Goal: Transaction & Acquisition: Purchase product/service

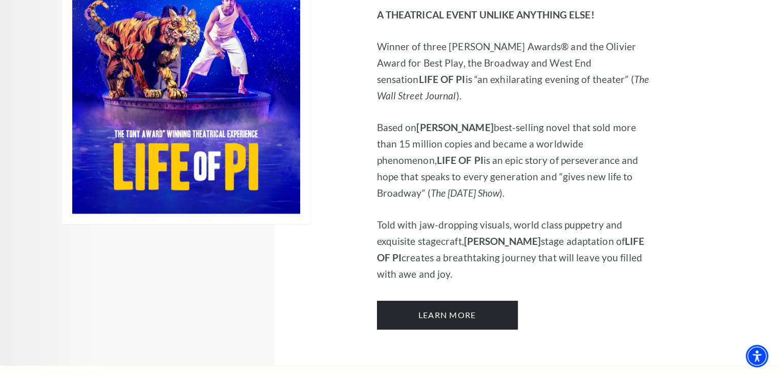
scroll to position [717, 0]
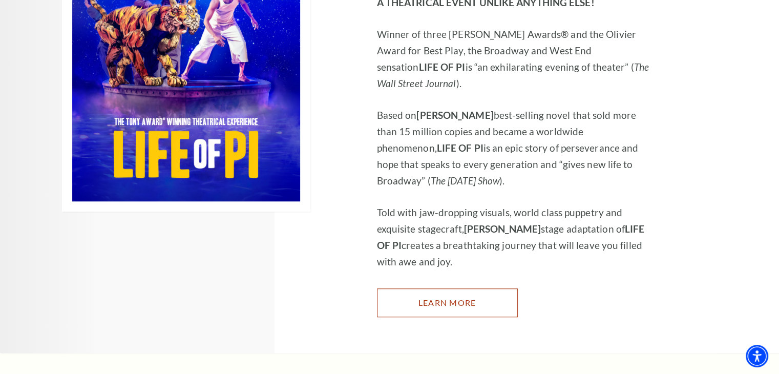
click at [416, 288] on link "Learn More" at bounding box center [447, 302] width 141 height 29
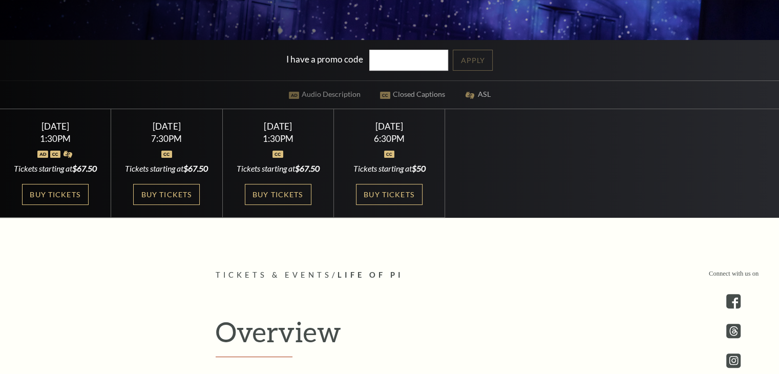
scroll to position [307, 0]
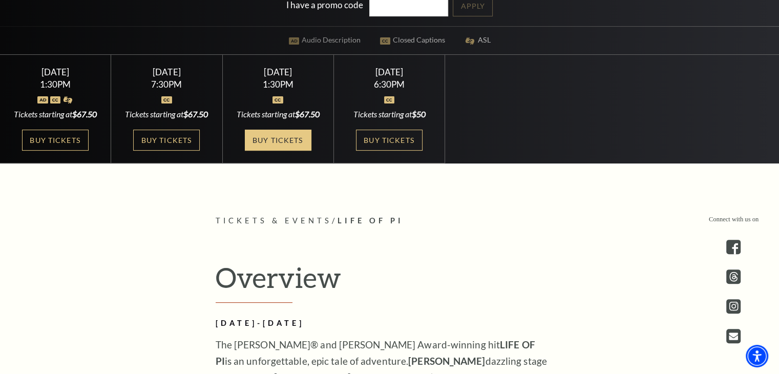
click at [299, 151] on link "Buy Tickets" at bounding box center [278, 140] width 67 height 21
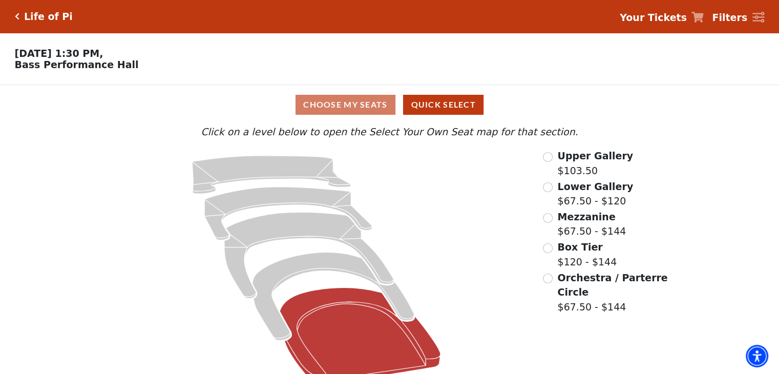
click at [317, 329] on icon at bounding box center [360, 336] width 161 height 97
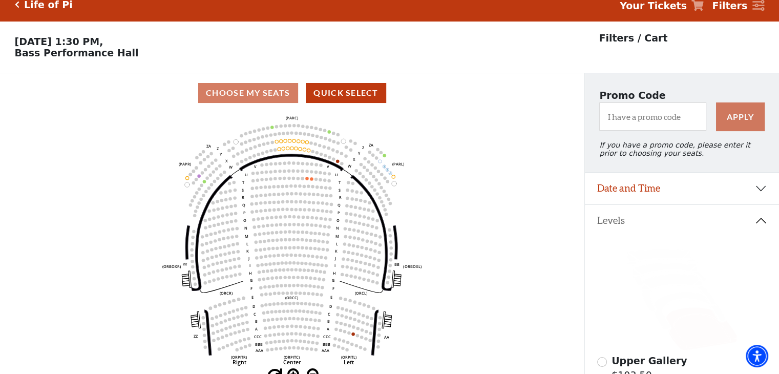
scroll to position [47, 0]
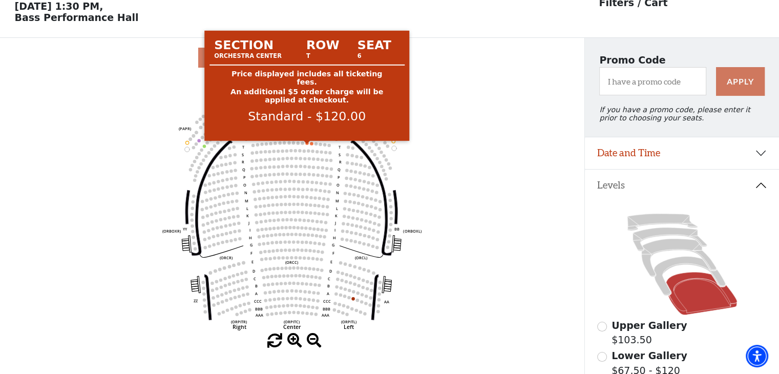
click at [307, 144] on circle at bounding box center [306, 142] width 3 height 3
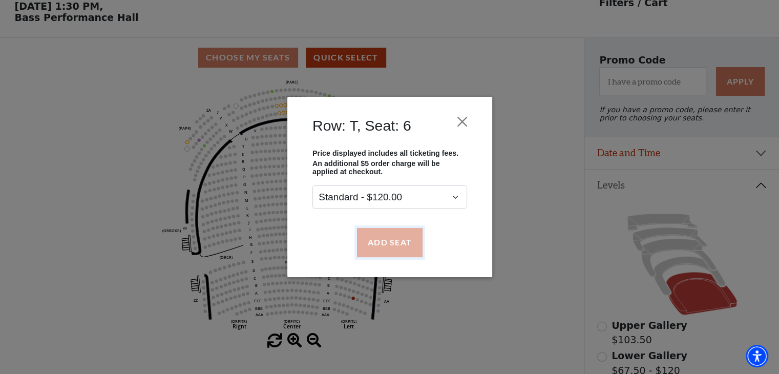
click at [383, 235] on button "Add Seat" at bounding box center [389, 242] width 66 height 29
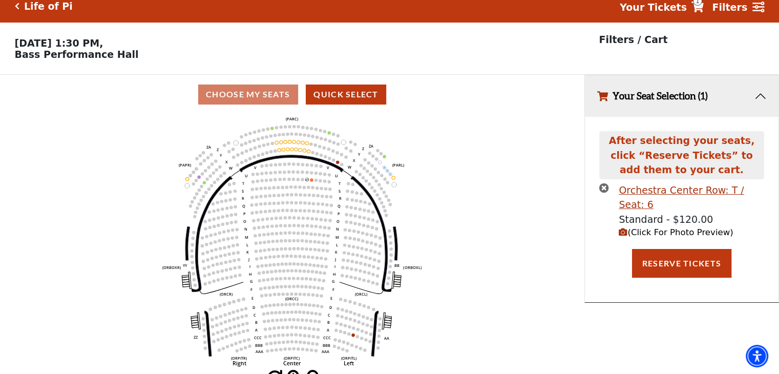
scroll to position [0, 0]
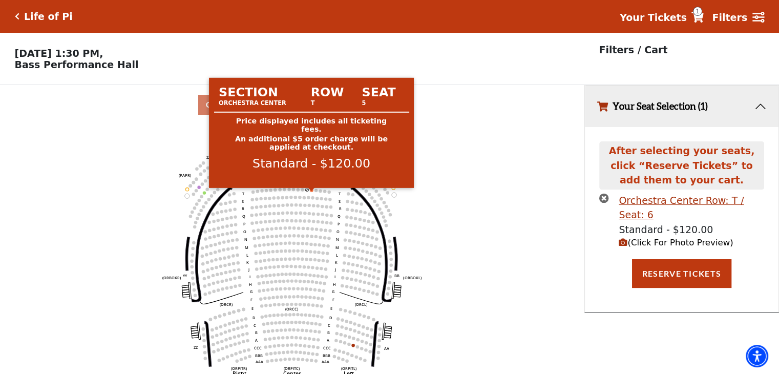
click at [311, 191] on circle at bounding box center [311, 189] width 3 height 3
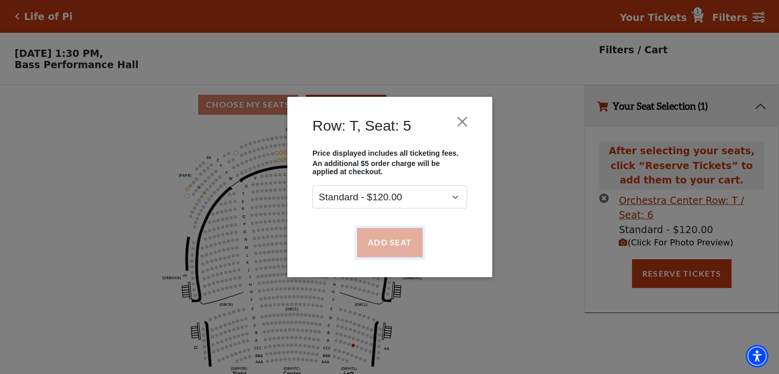
click at [387, 242] on button "Add Seat" at bounding box center [389, 242] width 66 height 29
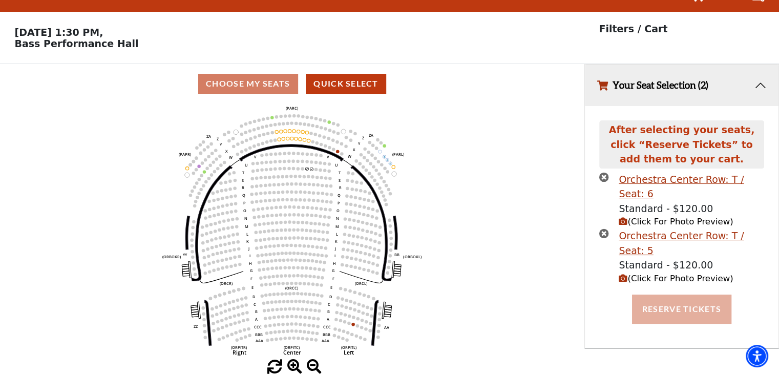
scroll to position [25, 0]
click at [682, 294] on button "Reserve Tickets" at bounding box center [681, 308] width 99 height 29
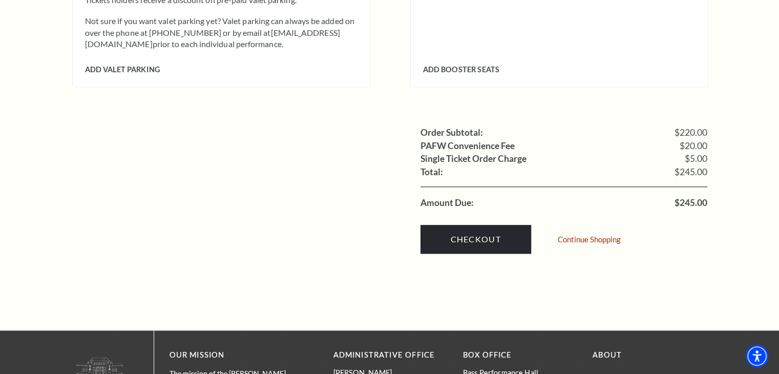
scroll to position [973, 0]
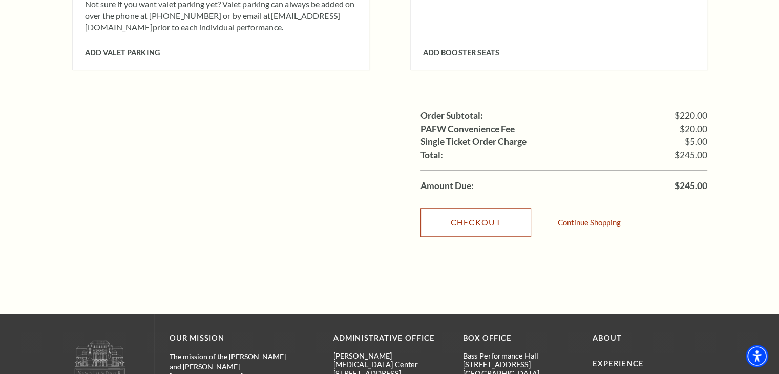
click at [491, 214] on link "Checkout" at bounding box center [475, 222] width 111 height 29
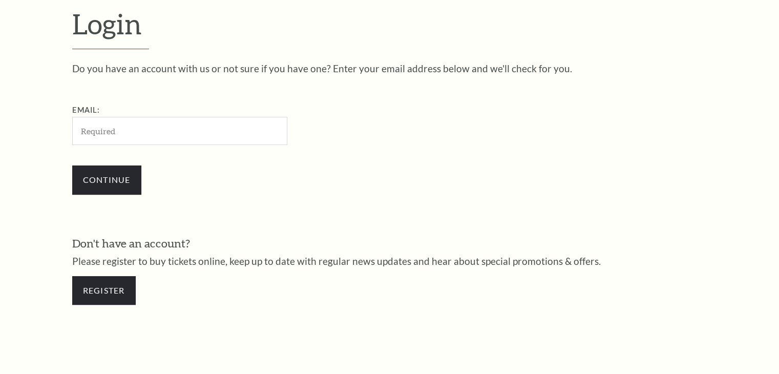
scroll to position [303, 0]
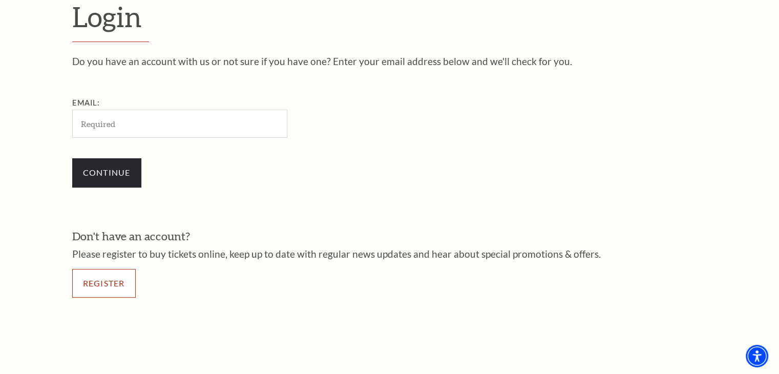
click at [93, 296] on link "Register" at bounding box center [103, 283] width 63 height 29
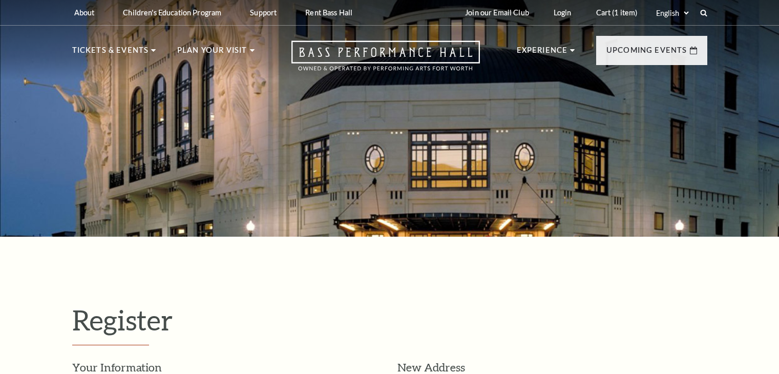
select select "1"
select select "[GEOGRAPHIC_DATA]"
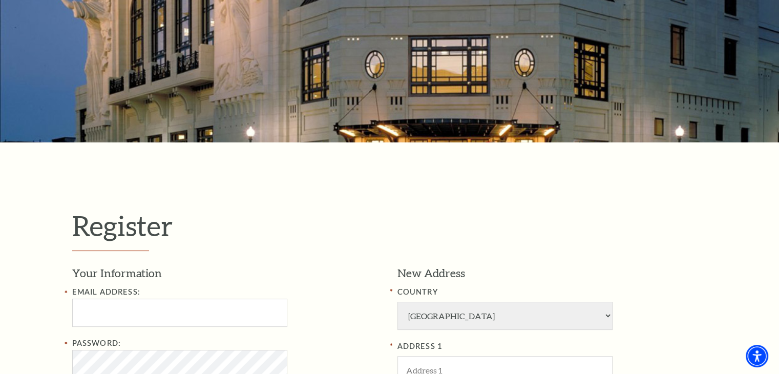
scroll to position [307, 0]
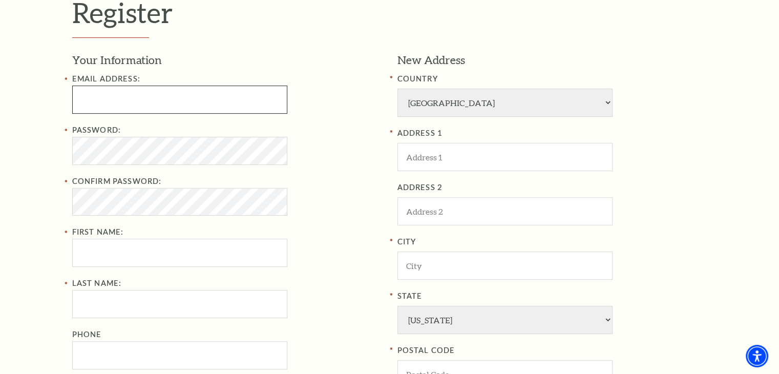
click at [119, 105] on input "Email Address:" at bounding box center [179, 100] width 215 height 28
paste input "[EMAIL_ADDRESS][DOMAIN_NAME]"
type input "ccamrynjkxl@outlook.com"
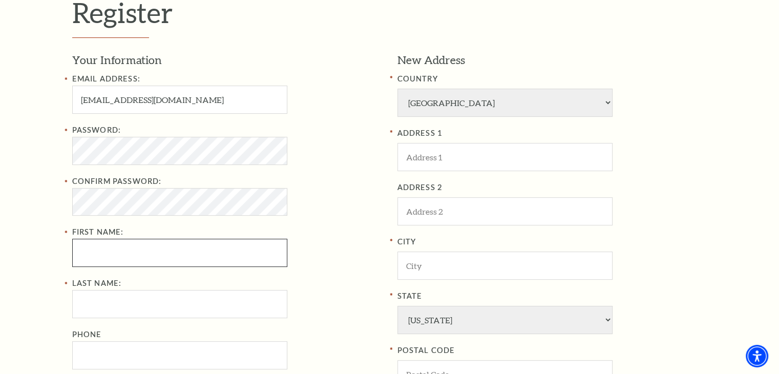
click at [113, 254] on input "First Name:" at bounding box center [179, 253] width 215 height 28
paste input "Elvan"
type input "Elvan"
click at [94, 302] on input "Last Name:" at bounding box center [179, 304] width 215 height 28
paste input "Jennings"
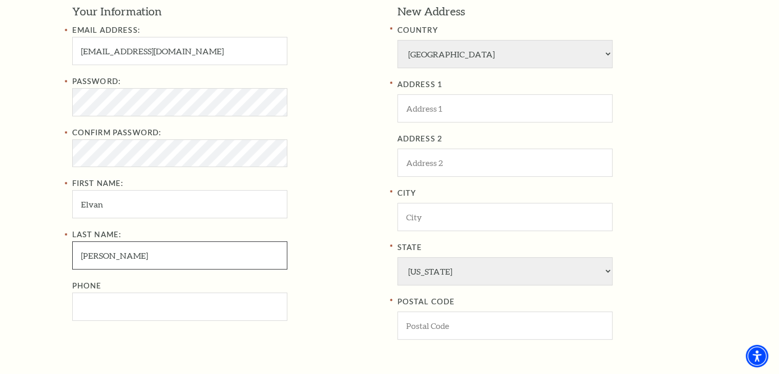
scroll to position [358, 0]
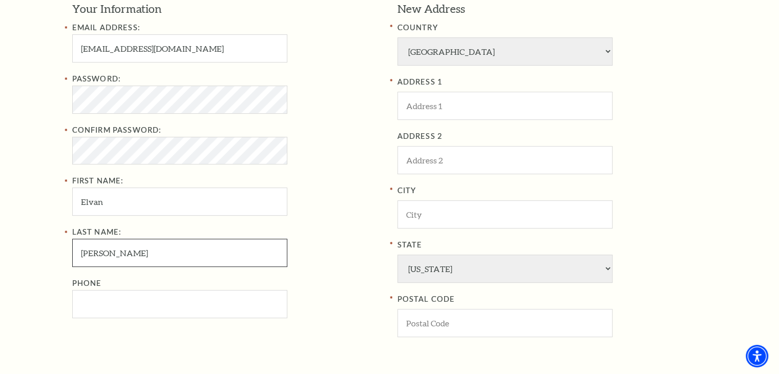
type input "Jennings"
click at [117, 304] on input "Phone" at bounding box center [179, 304] width 215 height 28
paste input "3212971118"
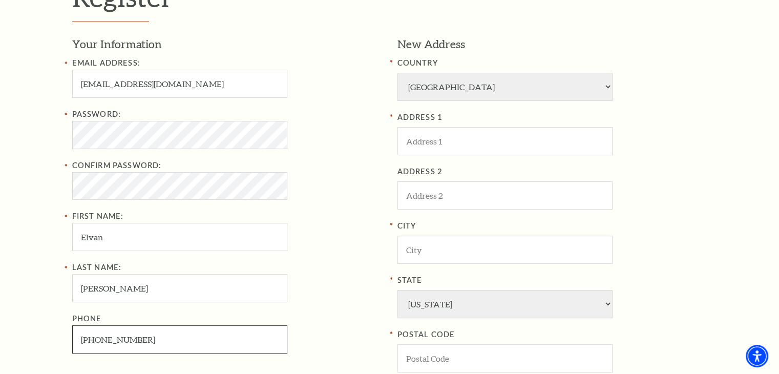
scroll to position [256, 0]
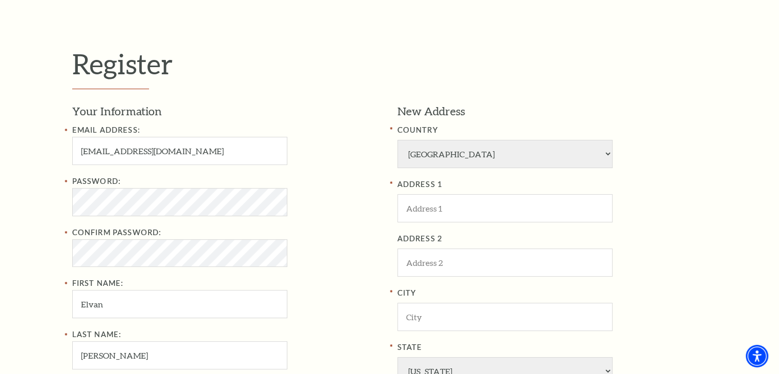
type input "321-297-1118"
drag, startPoint x: 2, startPoint y: 208, endPoint x: 68, endPoint y: 203, distance: 66.2
click at [6, 208] on div "Register Your Information Email Address: ccamrynjkxl@outlook.com Password: Conf…" at bounding box center [389, 293] width 779 height 625
drag, startPoint x: 456, startPoint y: 211, endPoint x: 473, endPoint y: 219, distance: 18.1
click at [456, 211] on input "ADDRESS 1" at bounding box center [504, 208] width 215 height 28
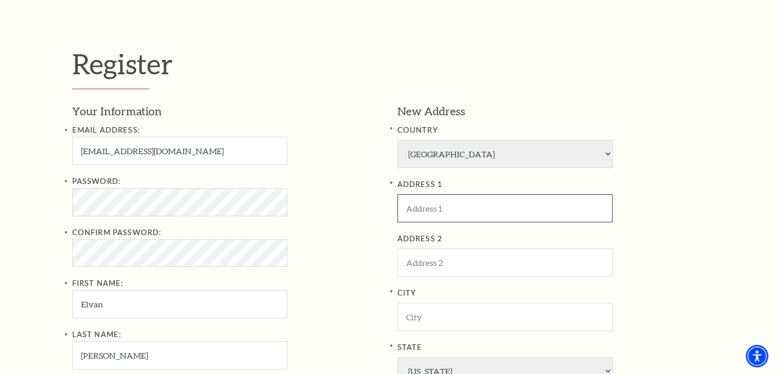
paste input "789 DOUGLAS AVE ste 137"
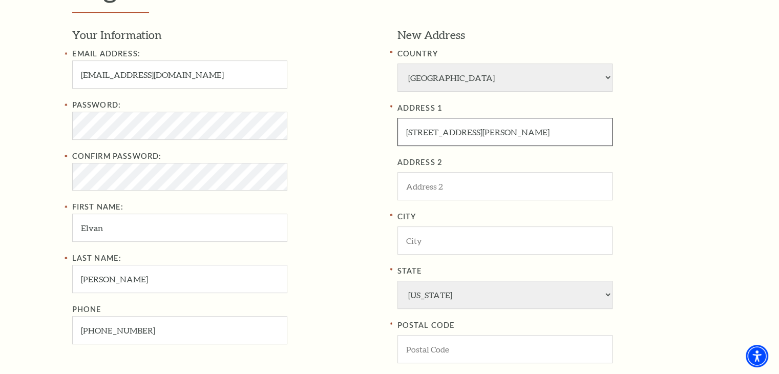
scroll to position [358, 0]
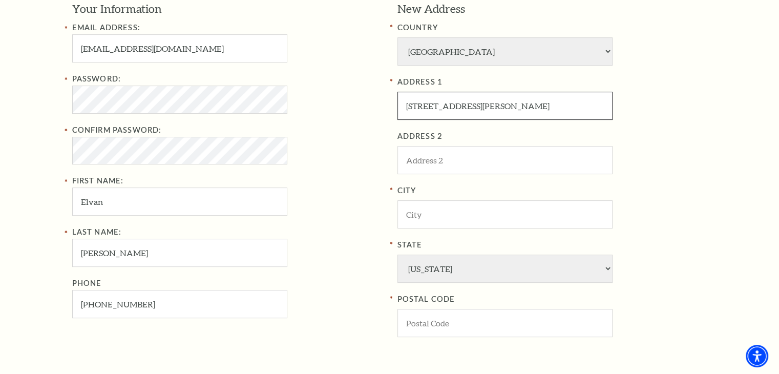
type input "789 DOUGLAS AVE ste 137"
drag, startPoint x: 2, startPoint y: 208, endPoint x: 201, endPoint y: 205, distance: 199.2
click at [6, 207] on div "Register Your Information Email Address: ccamrynjkxl@outlook.com Password: Conf…" at bounding box center [389, 190] width 779 height 625
click at [442, 219] on input "City" at bounding box center [504, 214] width 215 height 28
paste input "ALTAMONTE SPRINGS"
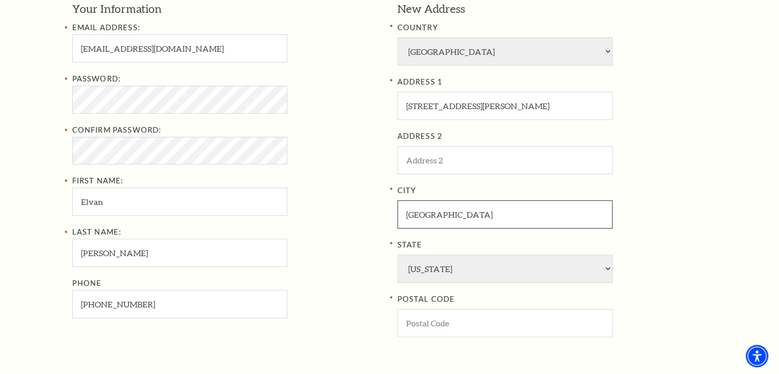
type input "ALTAMONTE SPRINGS"
drag, startPoint x: 11, startPoint y: 229, endPoint x: 18, endPoint y: 229, distance: 7.2
click at [15, 229] on div "Register Your Information Email Address: ccamrynjkxl@outlook.com Password: Conf…" at bounding box center [389, 190] width 779 height 625
drag, startPoint x: 411, startPoint y: 322, endPoint x: 480, endPoint y: 267, distance: 88.6
click at [412, 320] on input "POSTAL CODE" at bounding box center [504, 323] width 215 height 28
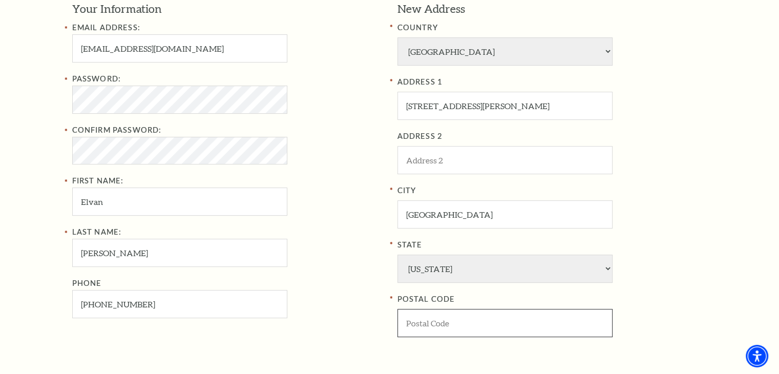
paste input "32714"
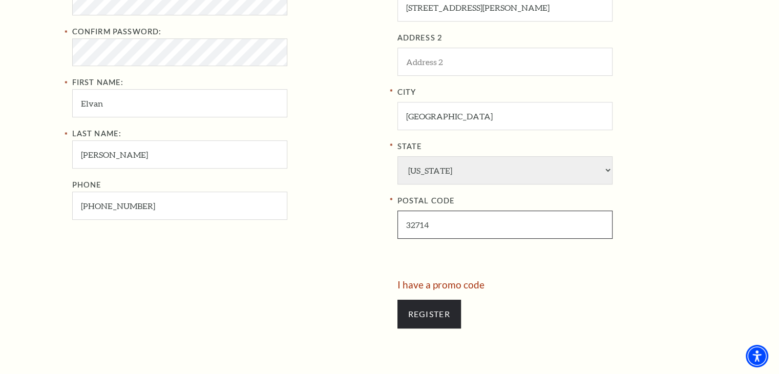
scroll to position [461, 0]
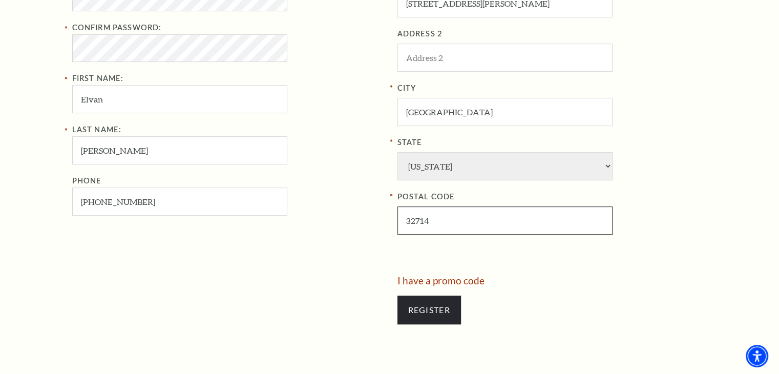
type input "32714"
drag, startPoint x: 92, startPoint y: 257, endPoint x: 384, endPoint y: 234, distance: 293.2
click at [98, 256] on div "Your Information Email Address: ccamrynjkxl@outlook.com Password: Confirm Passw…" at bounding box center [230, 87] width 317 height 377
drag, startPoint x: 451, startPoint y: 160, endPoint x: 457, endPoint y: 175, distance: 15.6
click at [451, 160] on select "Alabama Alaska American Embassy American Embassy American Samoa Arizona Arkansa…" at bounding box center [504, 166] width 215 height 28
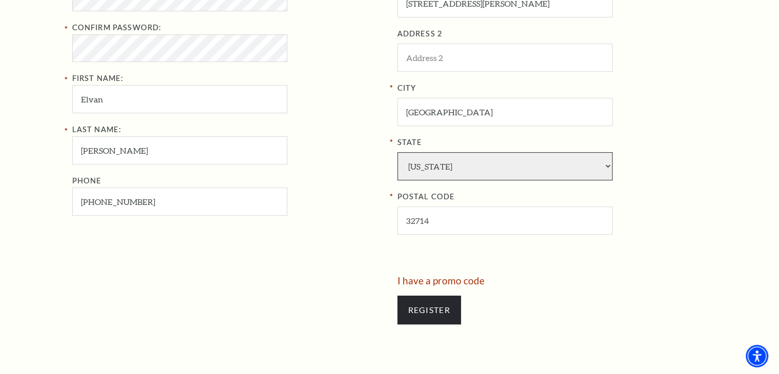
select select "FL"
click at [397, 152] on select "Alabama Alaska American Embassy American Embassy American Samoa Arizona Arkansa…" at bounding box center [504, 166] width 215 height 28
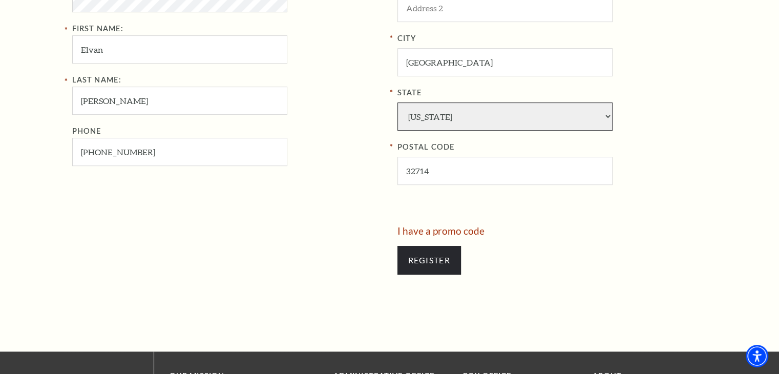
scroll to position [614, 0]
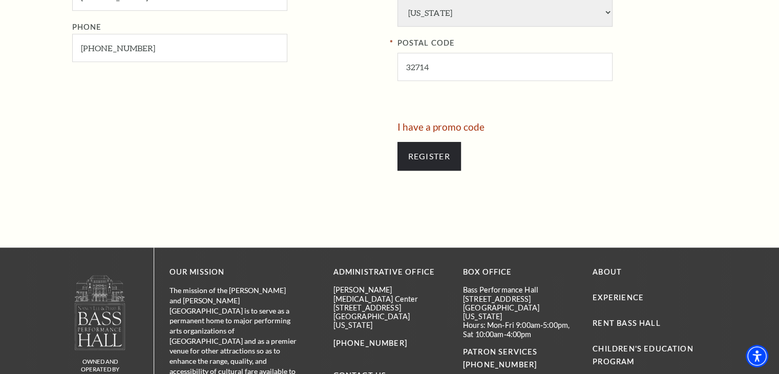
click at [435, 138] on div "Register" at bounding box center [552, 156] width 310 height 49
drag, startPoint x: 441, startPoint y: 157, endPoint x: 433, endPoint y: 150, distance: 11.6
click at [441, 156] on input "Register" at bounding box center [428, 156] width 63 height 29
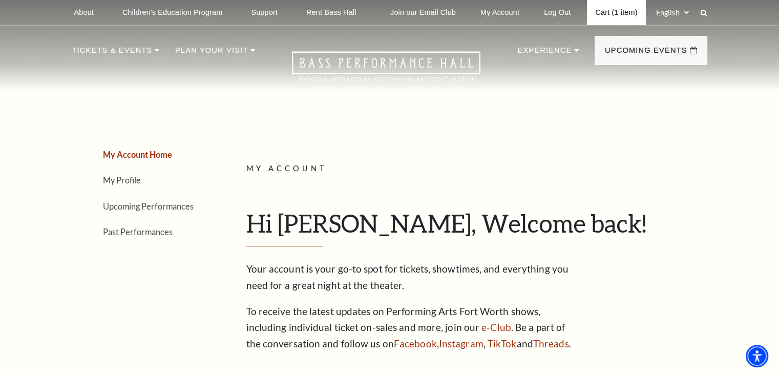
click at [614, 13] on link "Cart (1 item)" at bounding box center [616, 12] width 58 height 25
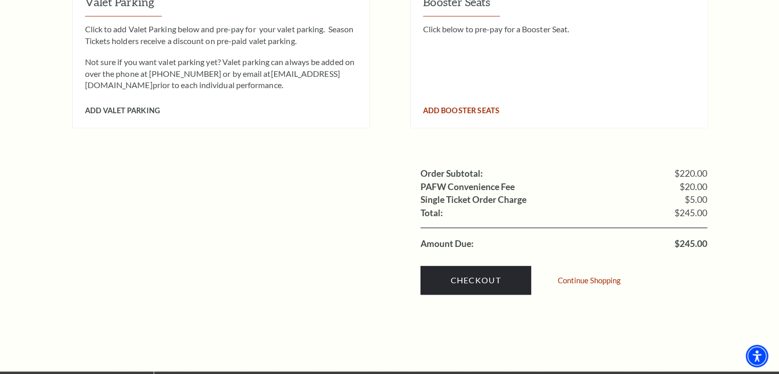
scroll to position [922, 0]
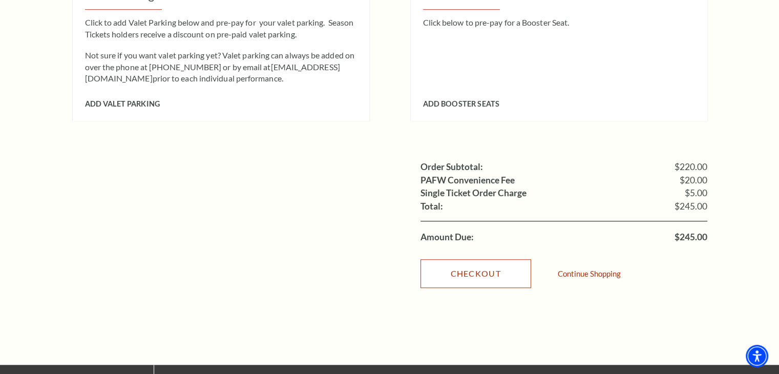
click at [477, 263] on link "Checkout" at bounding box center [475, 273] width 111 height 29
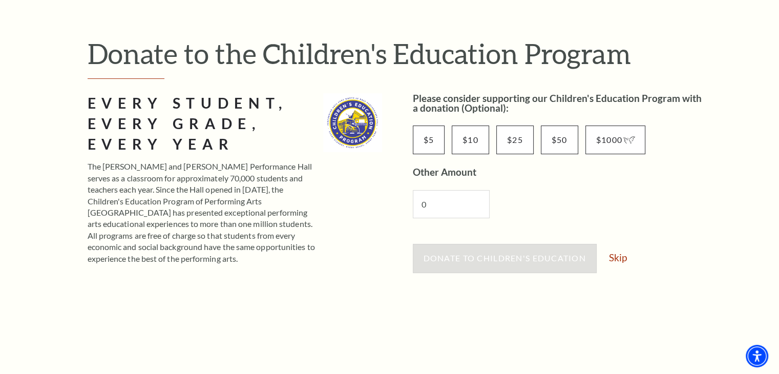
scroll to position [102, 0]
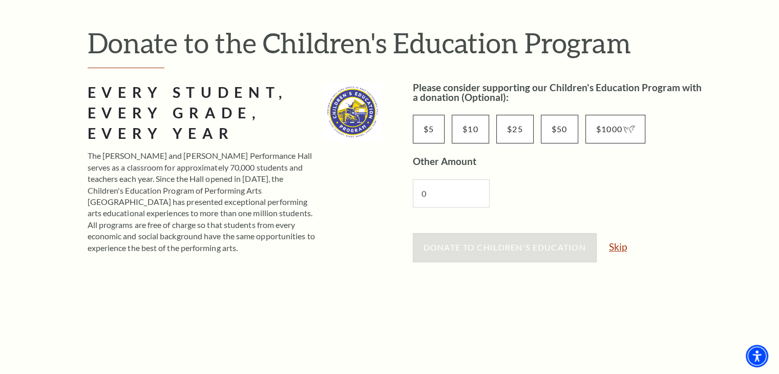
click at [610, 242] on link "Skip" at bounding box center [618, 247] width 18 height 10
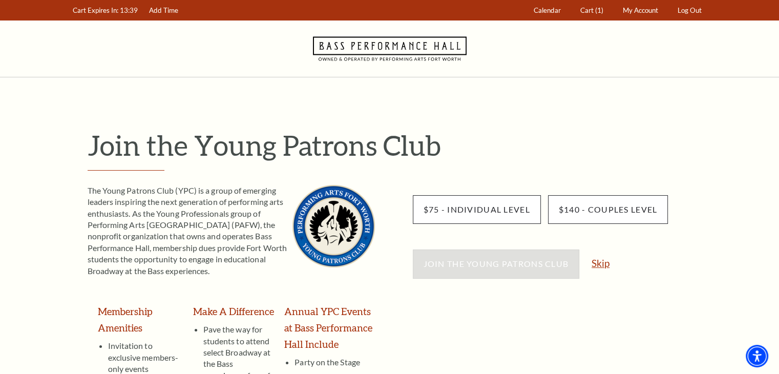
click at [606, 261] on link "Skip" at bounding box center [600, 263] width 18 height 10
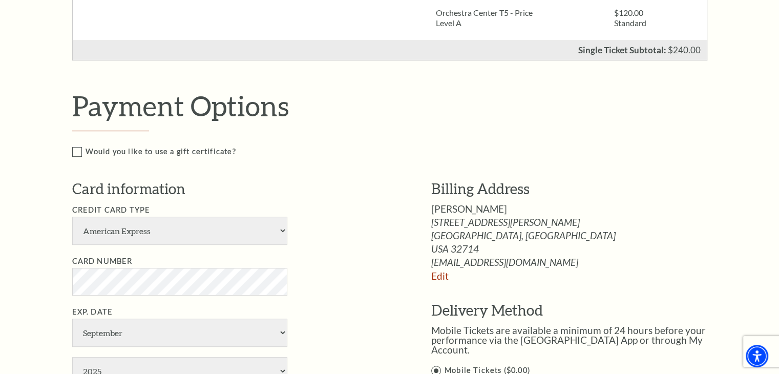
scroll to position [410, 0]
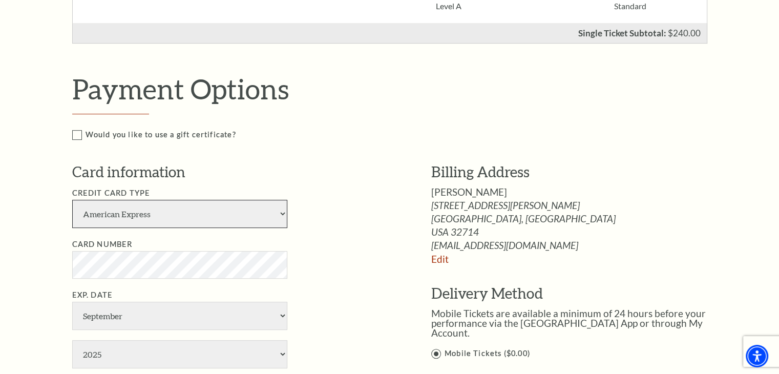
click at [223, 212] on select "American Express Visa Master Card Discover" at bounding box center [179, 214] width 215 height 28
select select "24"
click at [72, 200] on select "American Express Visa Master Card Discover" at bounding box center [179, 214] width 215 height 28
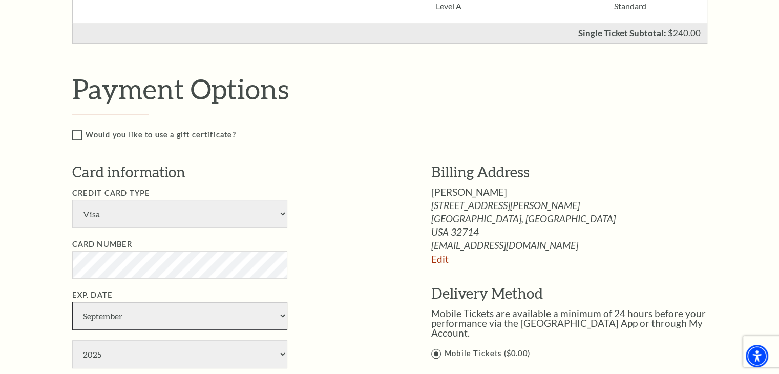
drag, startPoint x: 141, startPoint y: 320, endPoint x: 141, endPoint y: 301, distance: 18.4
click at [141, 320] on select "January February March April May June July August September October November De…" at bounding box center [179, 316] width 215 height 28
select select "7"
click at [72, 302] on select "January February March April May June July August September October November De…" at bounding box center [179, 316] width 215 height 28
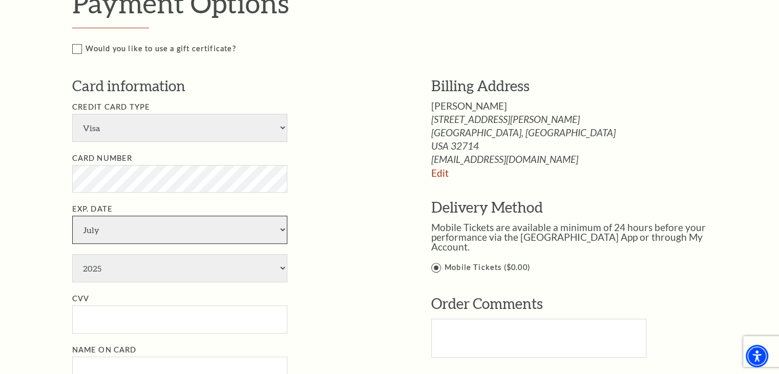
scroll to position [512, 0]
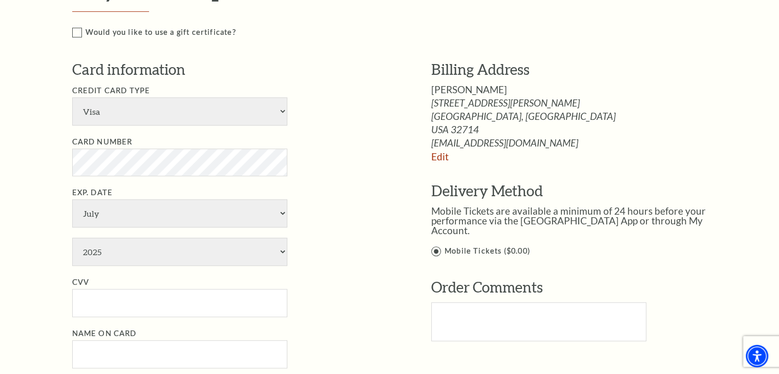
drag, startPoint x: 36, startPoint y: 266, endPoint x: 75, endPoint y: 274, distance: 40.3
click at [36, 266] on div "Notice × Tickets cannot be removed during a Ticket Exchange. Choose Start Over …" at bounding box center [389, 146] width 779 height 1162
drag, startPoint x: 123, startPoint y: 249, endPoint x: 128, endPoint y: 253, distance: 6.2
click at [123, 249] on select "2025 2026 2027 2028 2029 2030 2031 2032 2033 2034" at bounding box center [179, 252] width 215 height 28
select select "2027"
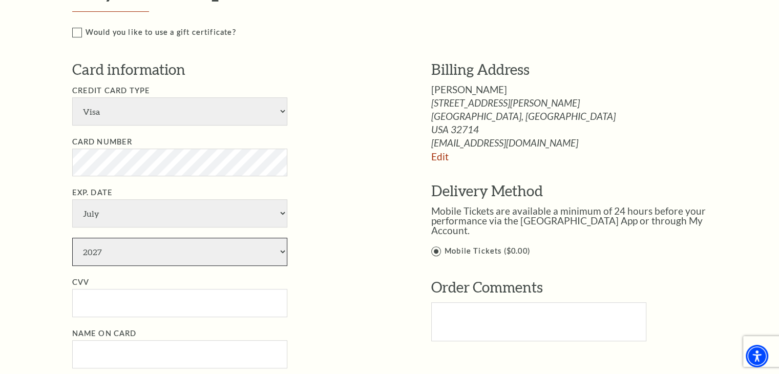
click at [72, 238] on select "2025 2026 2027 2028 2029 2030 2031 2032 2033 2034" at bounding box center [179, 252] width 215 height 28
drag, startPoint x: 104, startPoint y: 302, endPoint x: 100, endPoint y: 298, distance: 5.4
click at [104, 301] on input "CVV" at bounding box center [179, 303] width 215 height 28
type input "420"
click at [20, 218] on div "Notice × Tickets cannot be removed during a Ticket Exchange. Choose Start Over …" at bounding box center [389, 146] width 779 height 1162
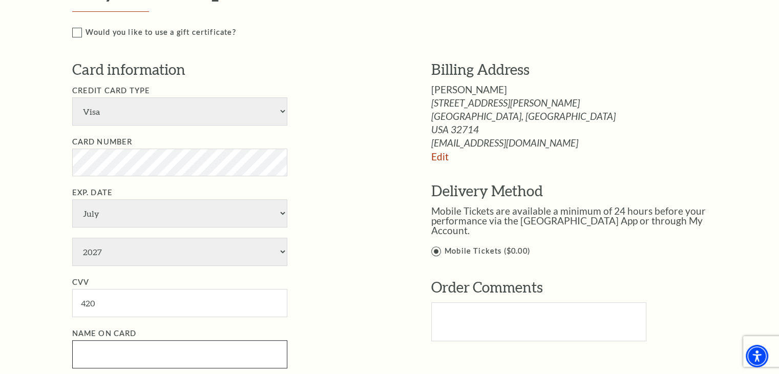
drag, startPoint x: 95, startPoint y: 350, endPoint x: 182, endPoint y: 276, distance: 114.1
click at [94, 346] on input "Name on Card" at bounding box center [179, 354] width 215 height 28
paste input "Elvan Jennings"
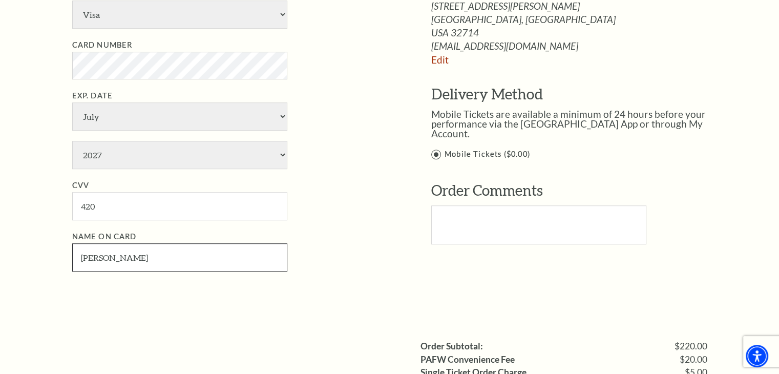
scroll to position [614, 0]
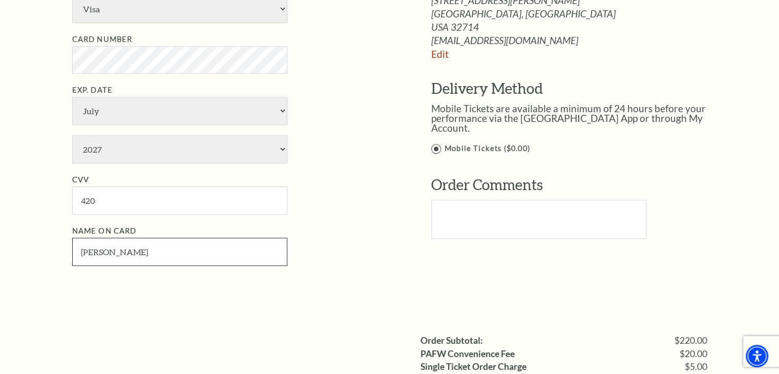
type input "Elvan Jennings"
click at [371, 219] on ul "Credit Card Type American Express Visa Master Card Discover Card Number Exp. Da…" at bounding box center [236, 124] width 328 height 284
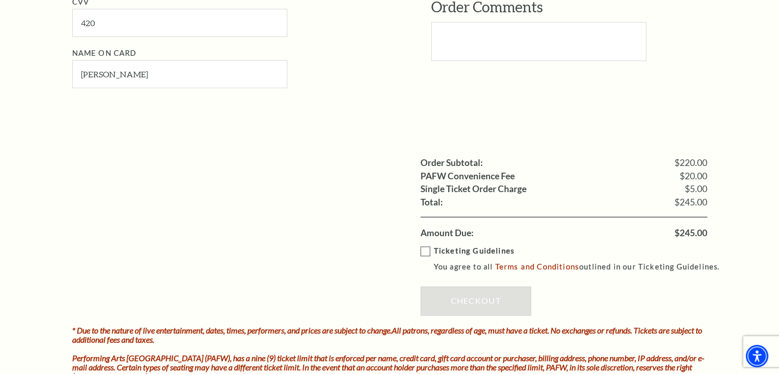
scroll to position [819, 0]
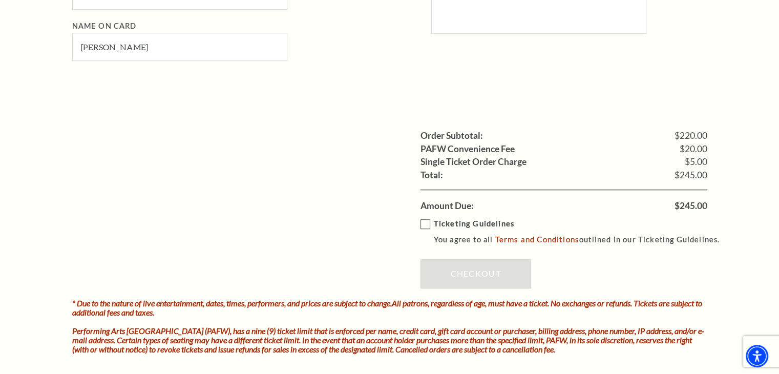
click at [424, 225] on label "Ticketing Guidelines You agree to all Terms and Conditions outlined in our Tick…" at bounding box center [574, 232] width 309 height 28
click at [0, 0] on input "Ticketing Guidelines You agree to all Terms and Conditions outlined in our Tick…" at bounding box center [0, 0] width 0 height 0
click at [444, 275] on link "Checkout" at bounding box center [475, 273] width 111 height 29
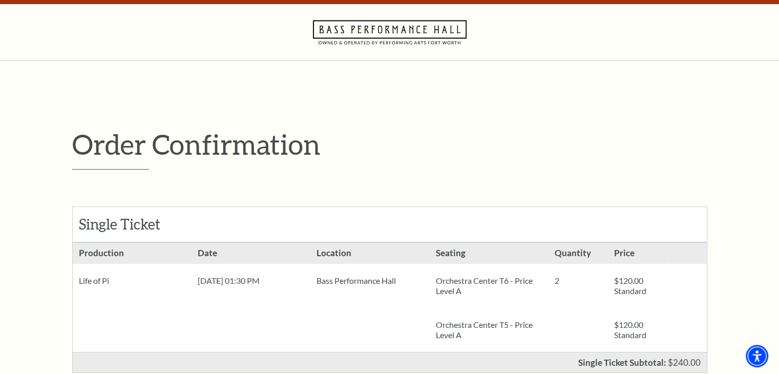
scroll to position [51, 0]
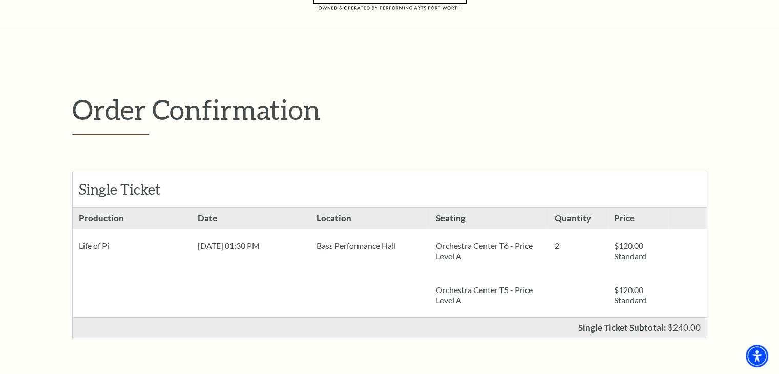
drag, startPoint x: 76, startPoint y: 242, endPoint x: 498, endPoint y: 252, distance: 422.5
click at [500, 252] on ul "Production Life of Pi Date [PERSON_NAME][DATE] 01:30 PM Location 2" at bounding box center [390, 262] width 634 height 109
copy ul "Life of Pi Date [DATE] 01:30 PM Location Bass Performance Hall Seating Orchestr…"
click at [18, 254] on div "Order Confirmation Single Ticket Production 2 $120.00 Standard $120.00" at bounding box center [389, 299] width 779 height 547
